Goal: Unclear

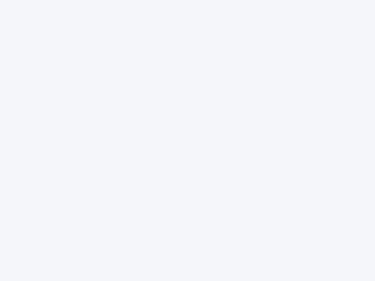
click at [188, 141] on div at bounding box center [187, 140] width 375 height 281
